Goal: Transaction & Acquisition: Purchase product/service

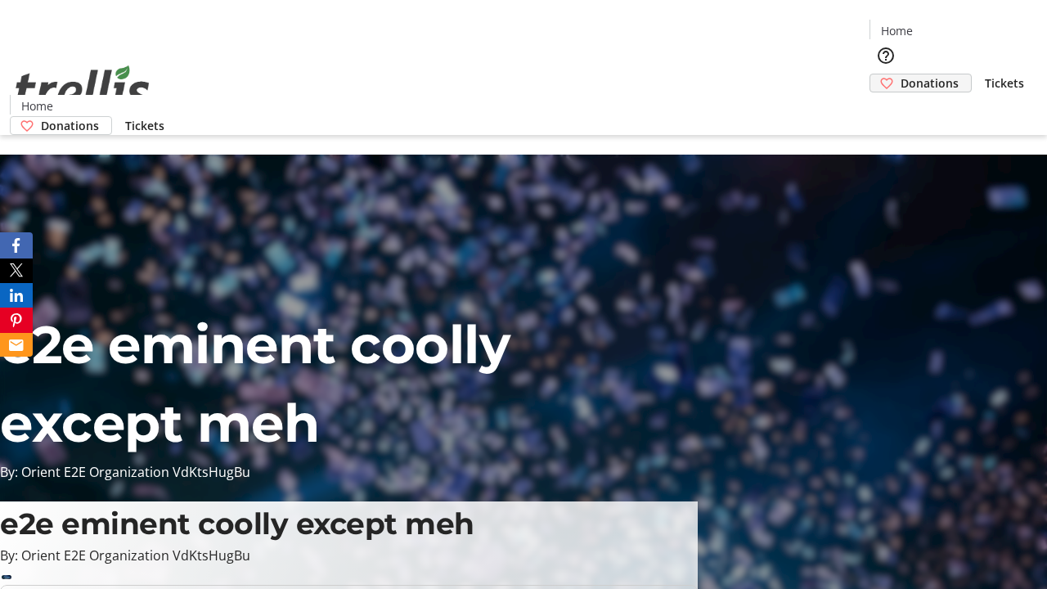
click at [900, 74] on span "Donations" at bounding box center [929, 82] width 58 height 17
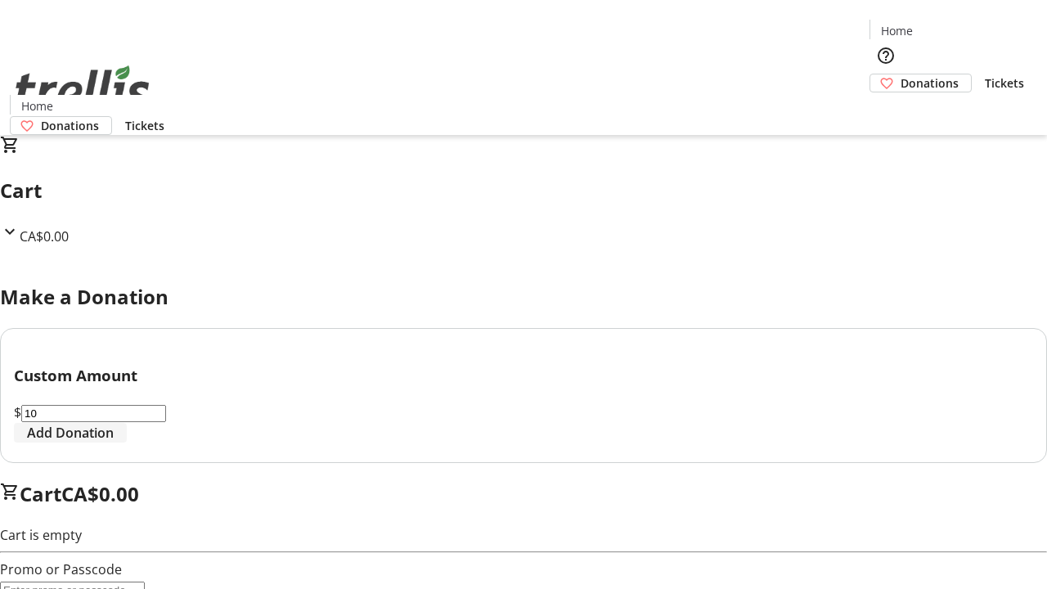
click at [114, 442] on span "Add Donation" at bounding box center [70, 433] width 87 height 20
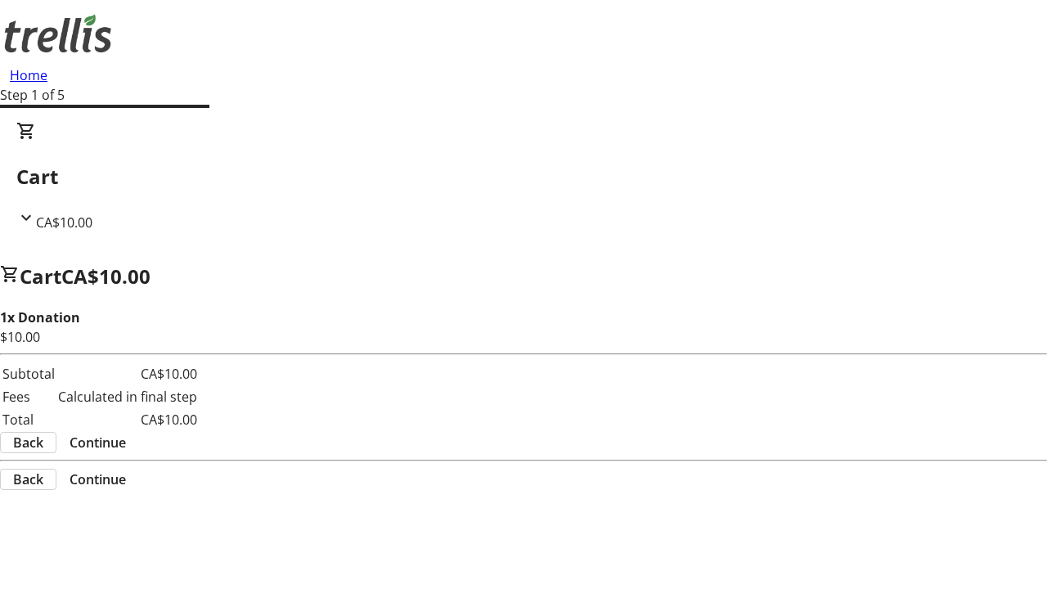
select select "CA"
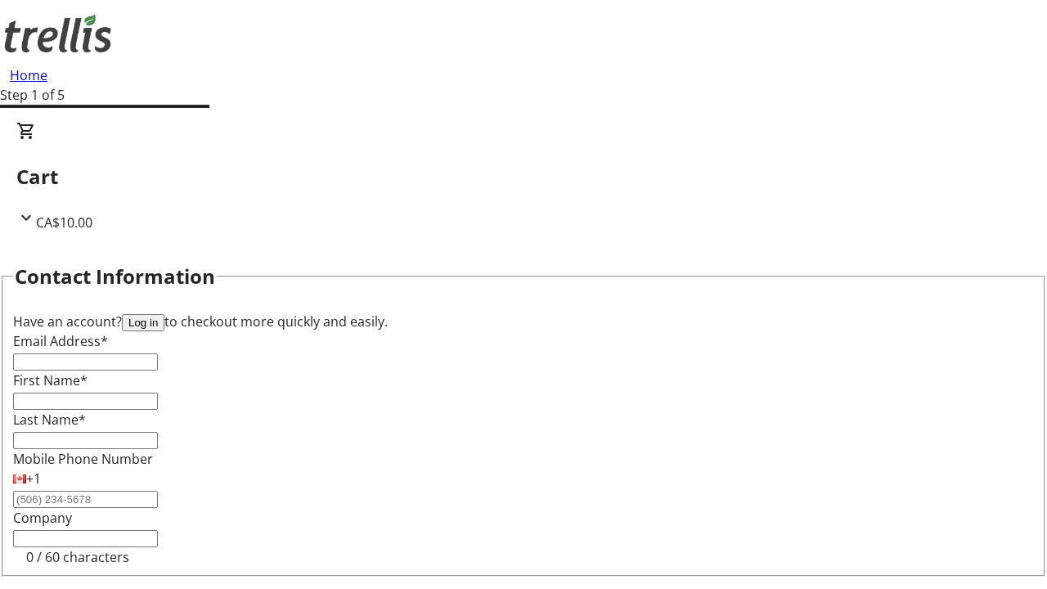
click at [164, 314] on button "Log in" at bounding box center [143, 322] width 43 height 17
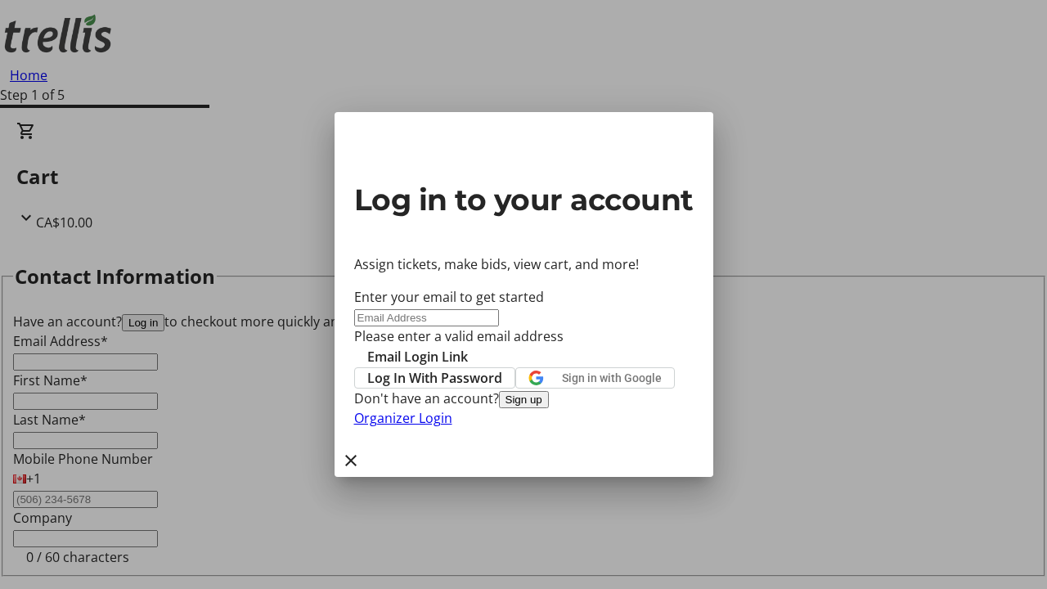
click at [549, 408] on button "Sign up" at bounding box center [524, 399] width 50 height 17
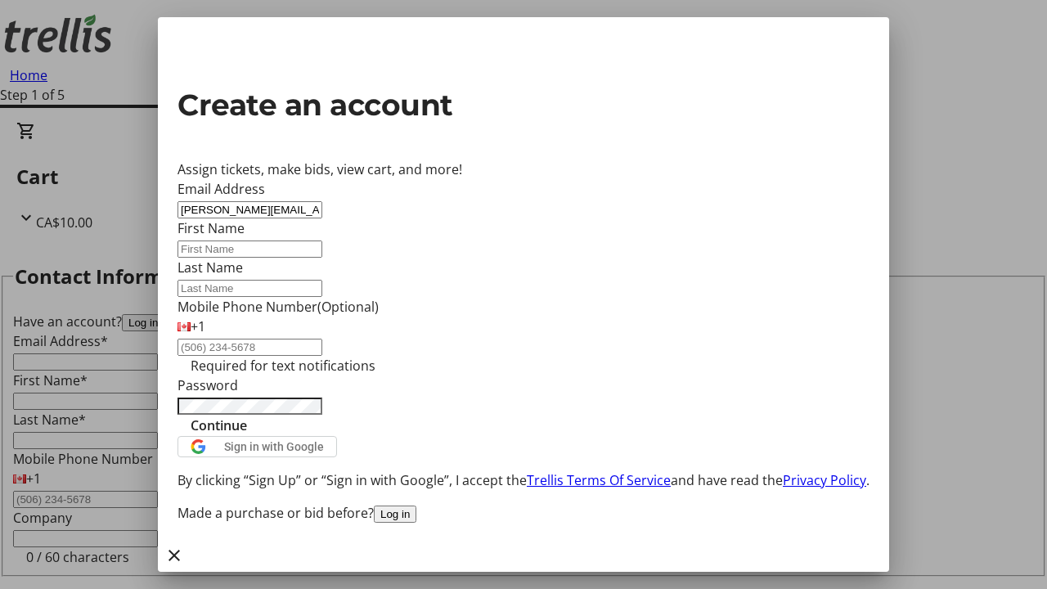
type input "[PERSON_NAME][EMAIL_ADDRESS][DOMAIN_NAME]"
type input "[PERSON_NAME]"
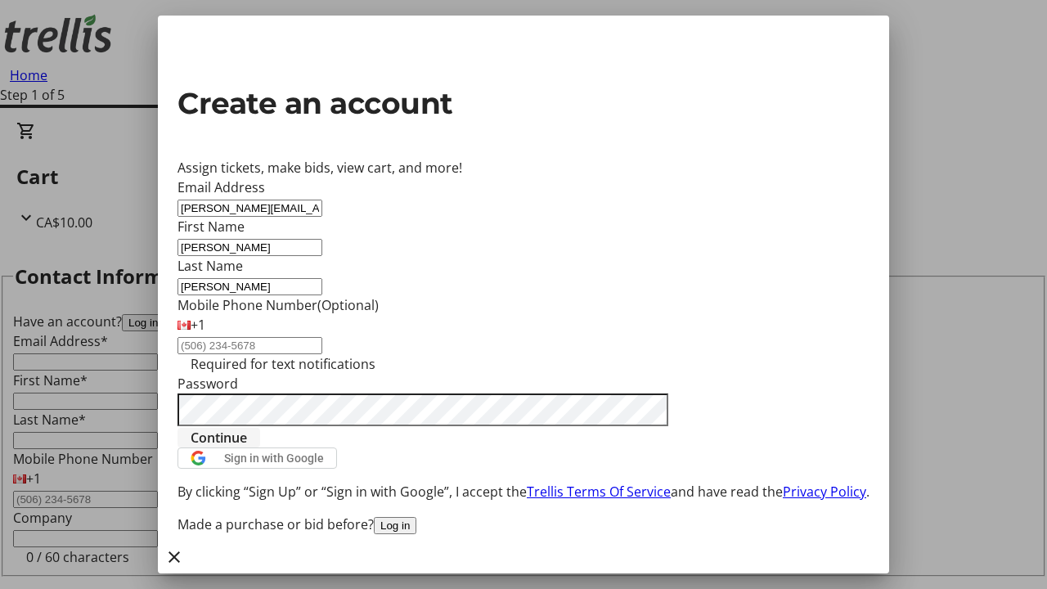
click at [247, 447] on span "Continue" at bounding box center [219, 438] width 56 height 20
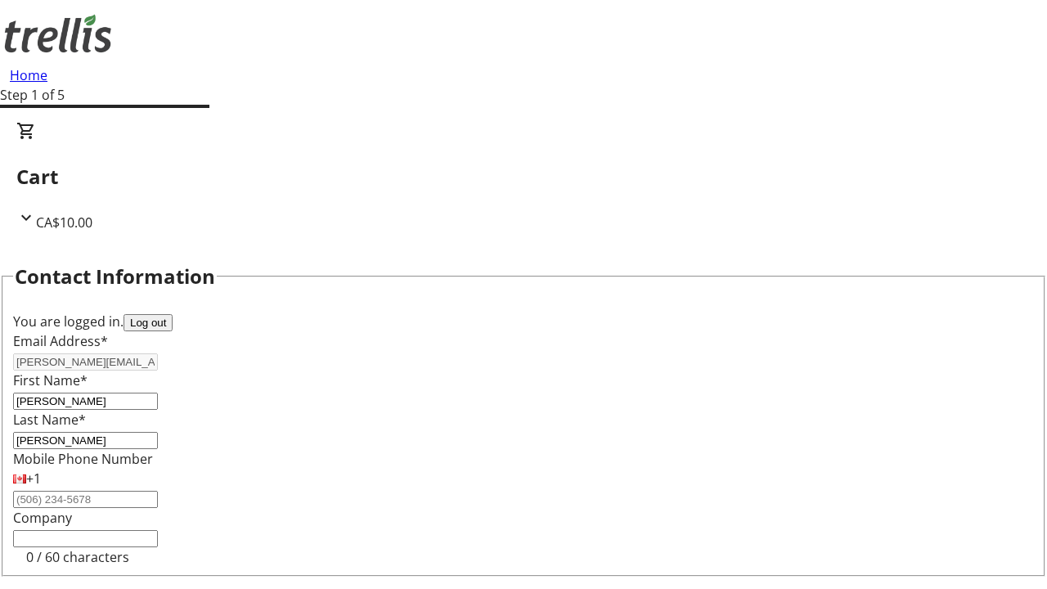
select select "CA"
select select "BC"
type input "Kelowna"
type input "V1Y 0C2"
